Goal: Contribute content

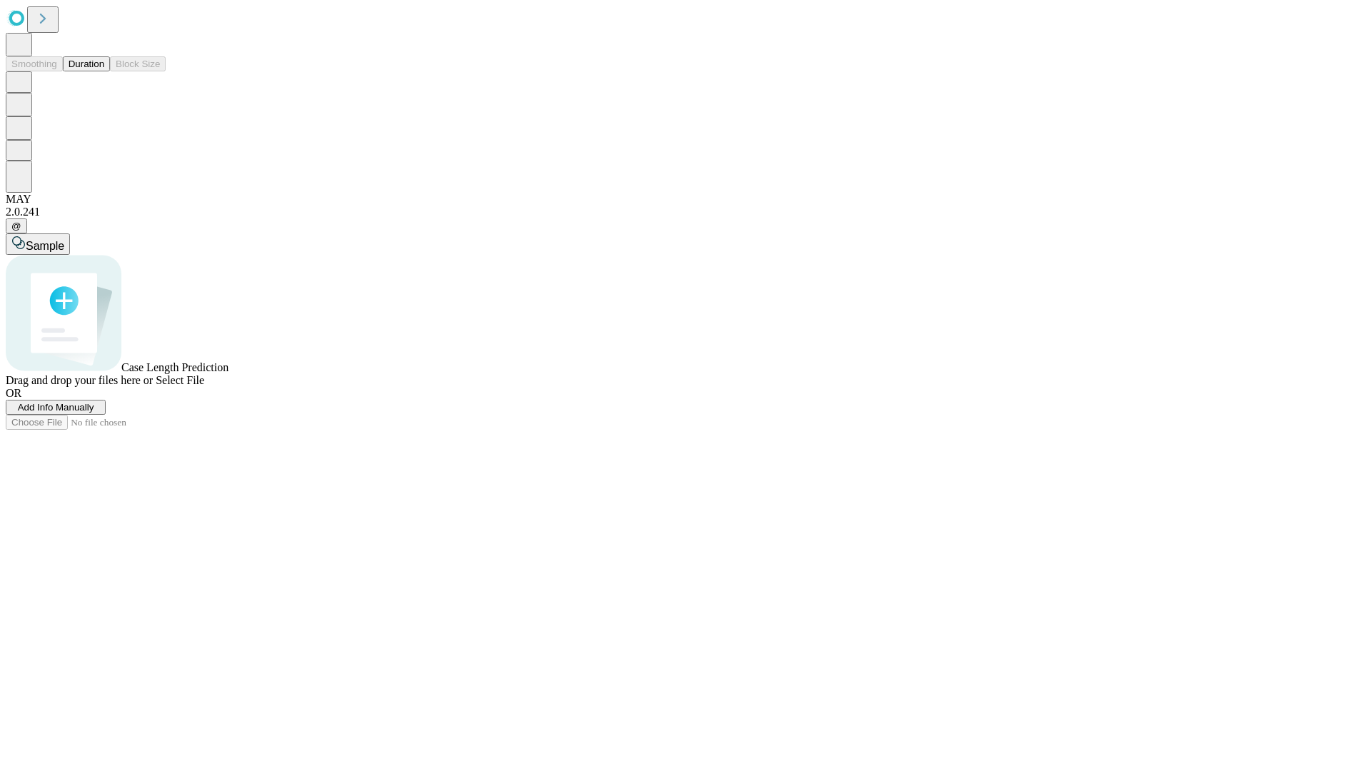
click at [94, 413] on span "Add Info Manually" at bounding box center [56, 407] width 76 height 11
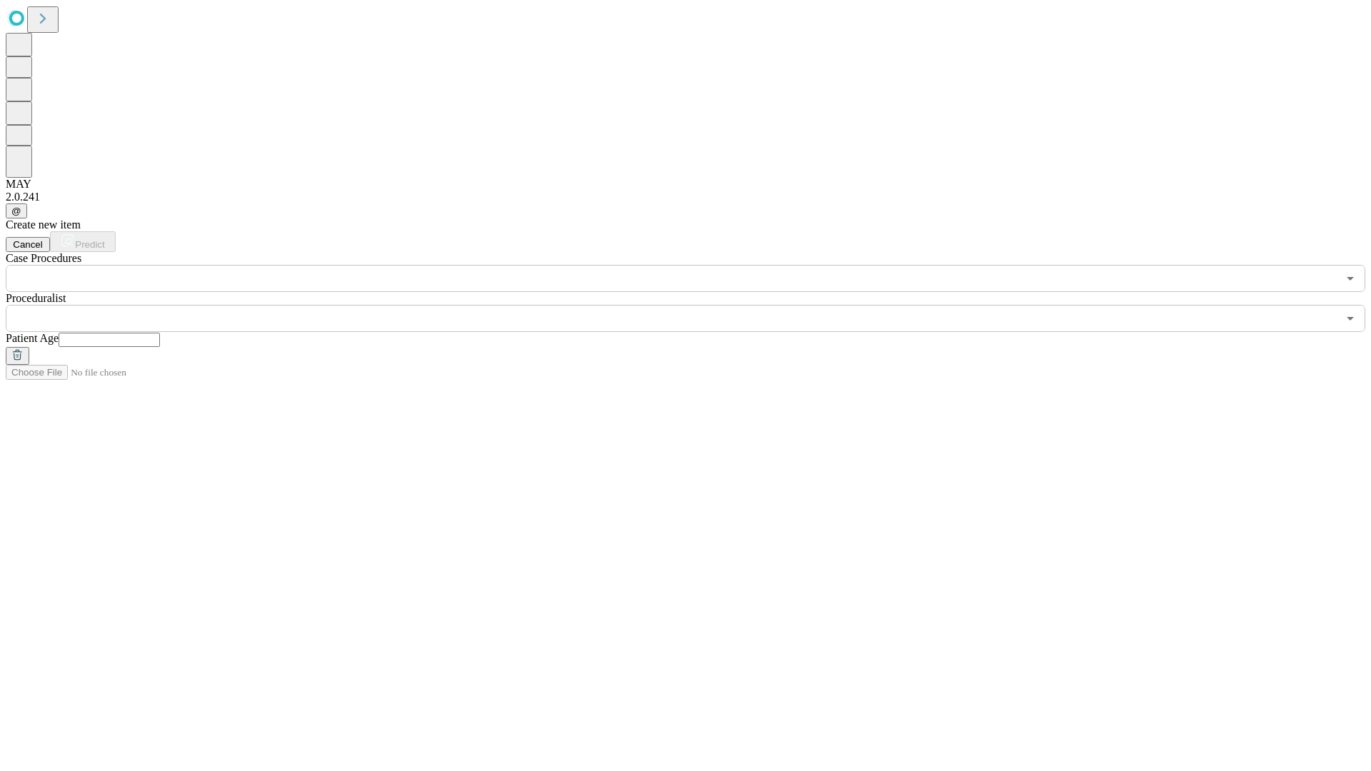
click at [160, 333] on input "text" at bounding box center [109, 340] width 101 height 14
type input "**"
click at [695, 305] on input "text" at bounding box center [671, 318] width 1331 height 27
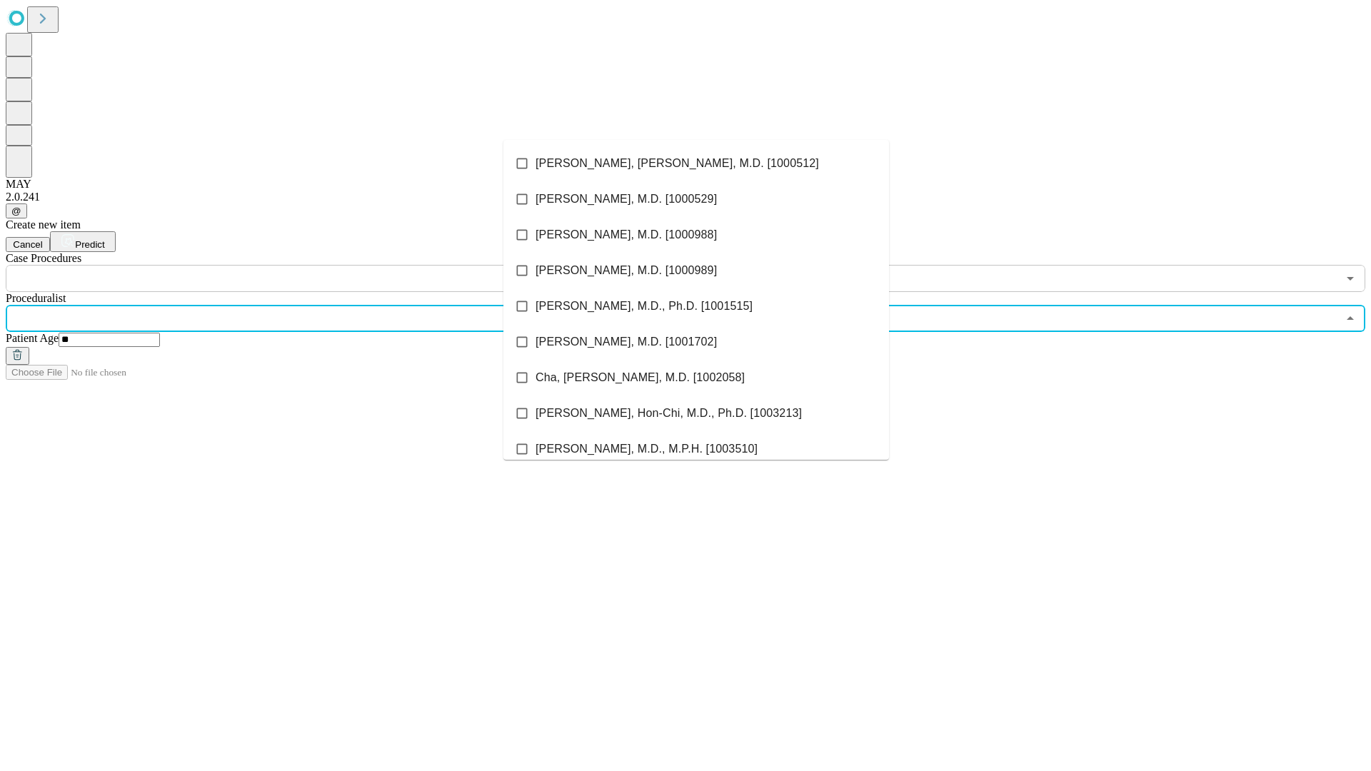
click at [696, 163] on li "[PERSON_NAME], [PERSON_NAME], M.D. [1000512]" at bounding box center [696, 164] width 386 height 36
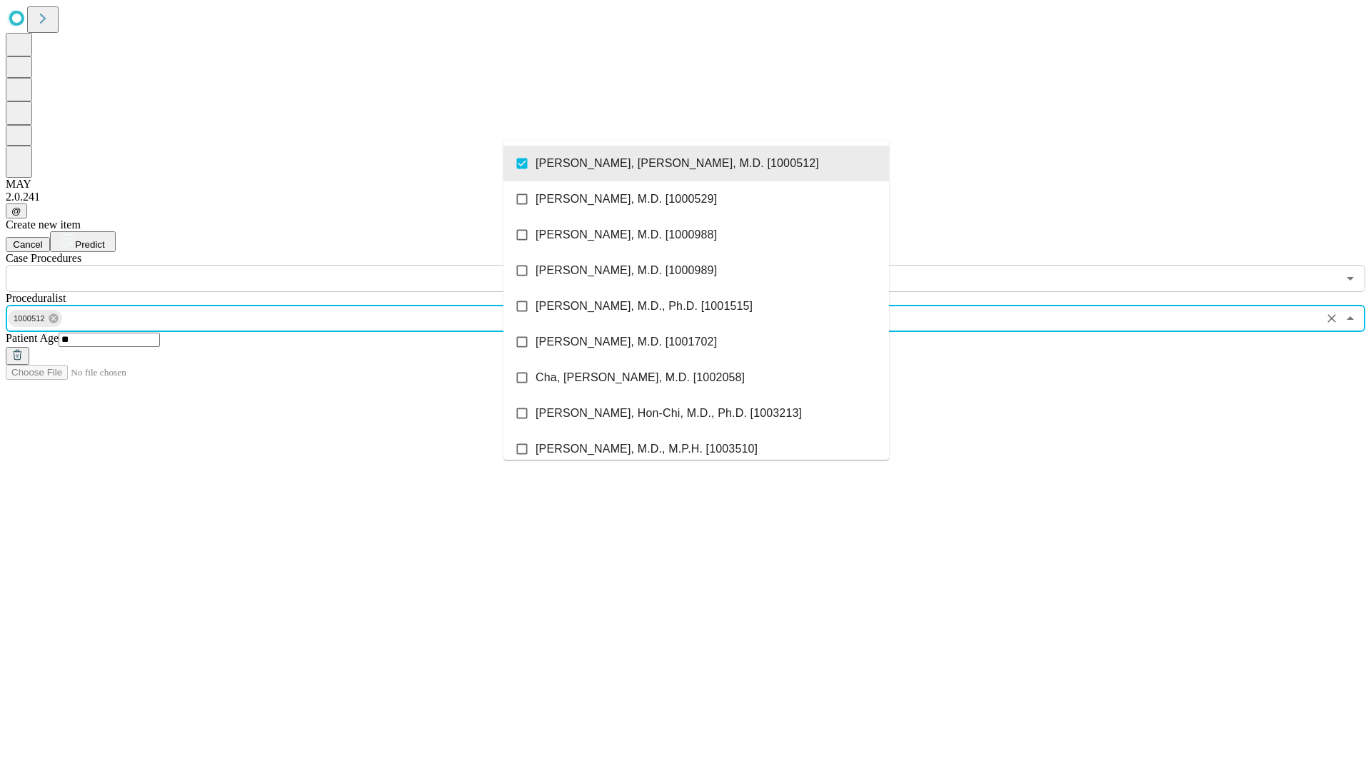
click at [300, 265] on input "text" at bounding box center [671, 278] width 1331 height 27
